Goal: Information Seeking & Learning: Learn about a topic

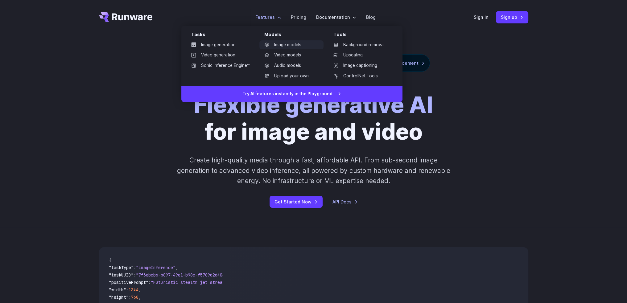
click at [293, 46] on link "Image models" at bounding box center [291, 44] width 64 height 9
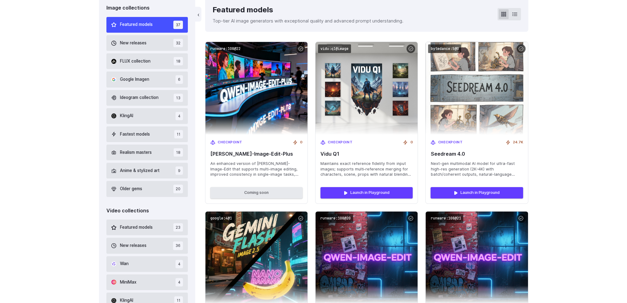
scroll to position [185, 0]
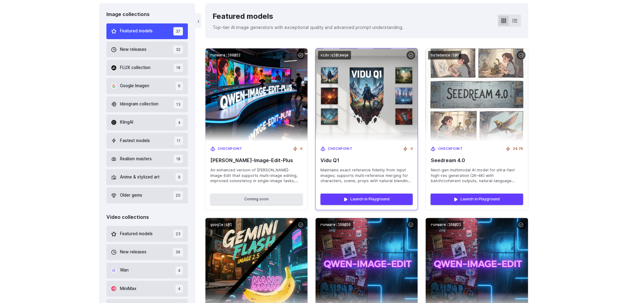
click at [360, 90] on img at bounding box center [366, 95] width 112 height 102
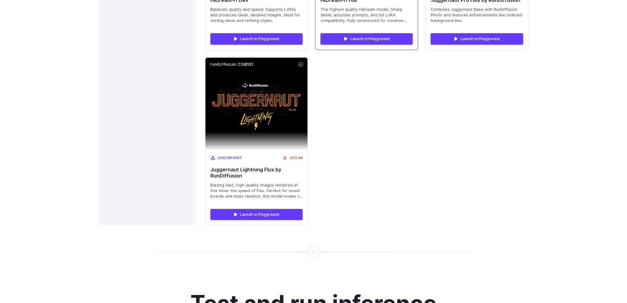
scroll to position [2220, 0]
